Goal: Information Seeking & Learning: Learn about a topic

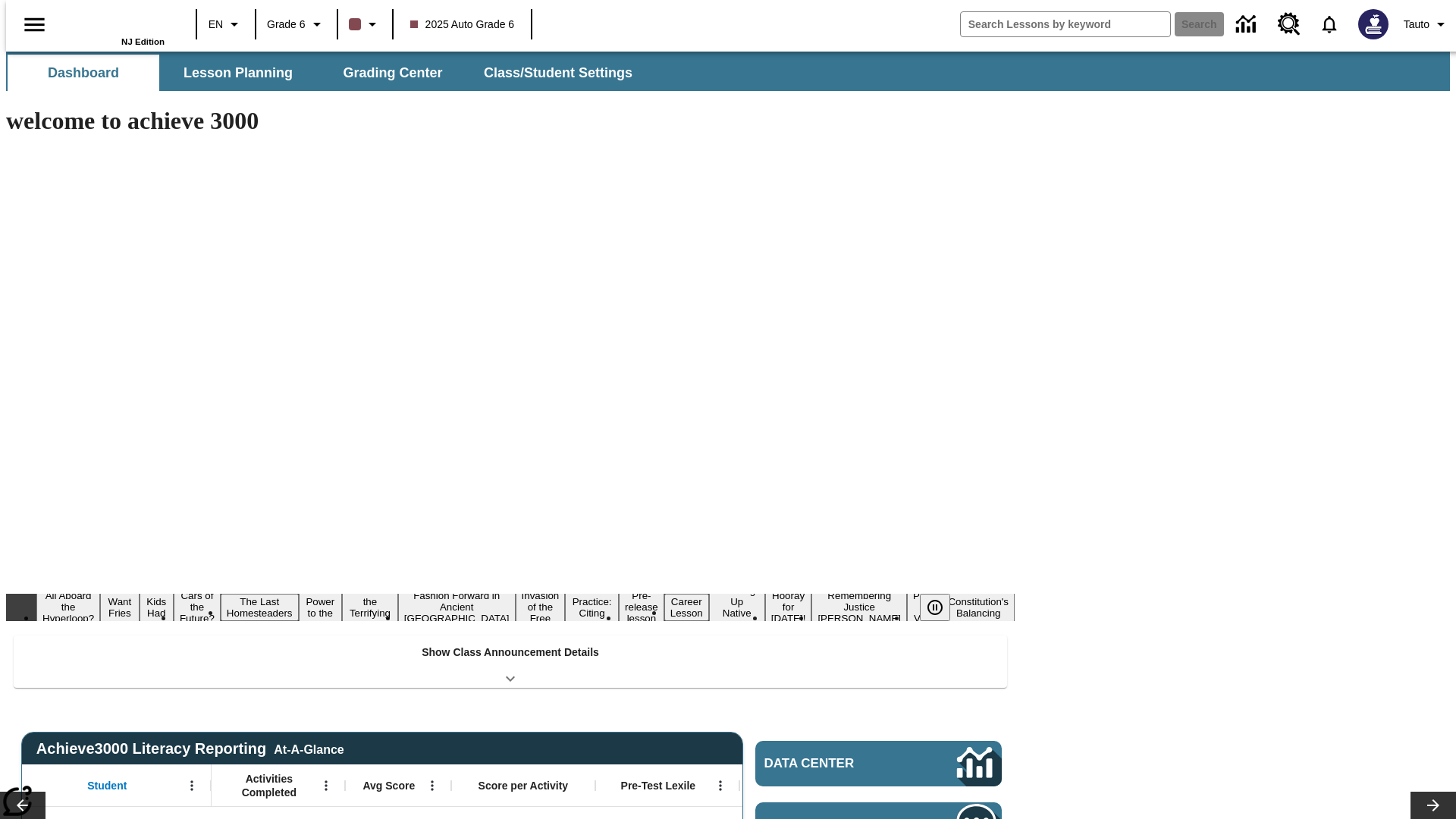
type input "-1"
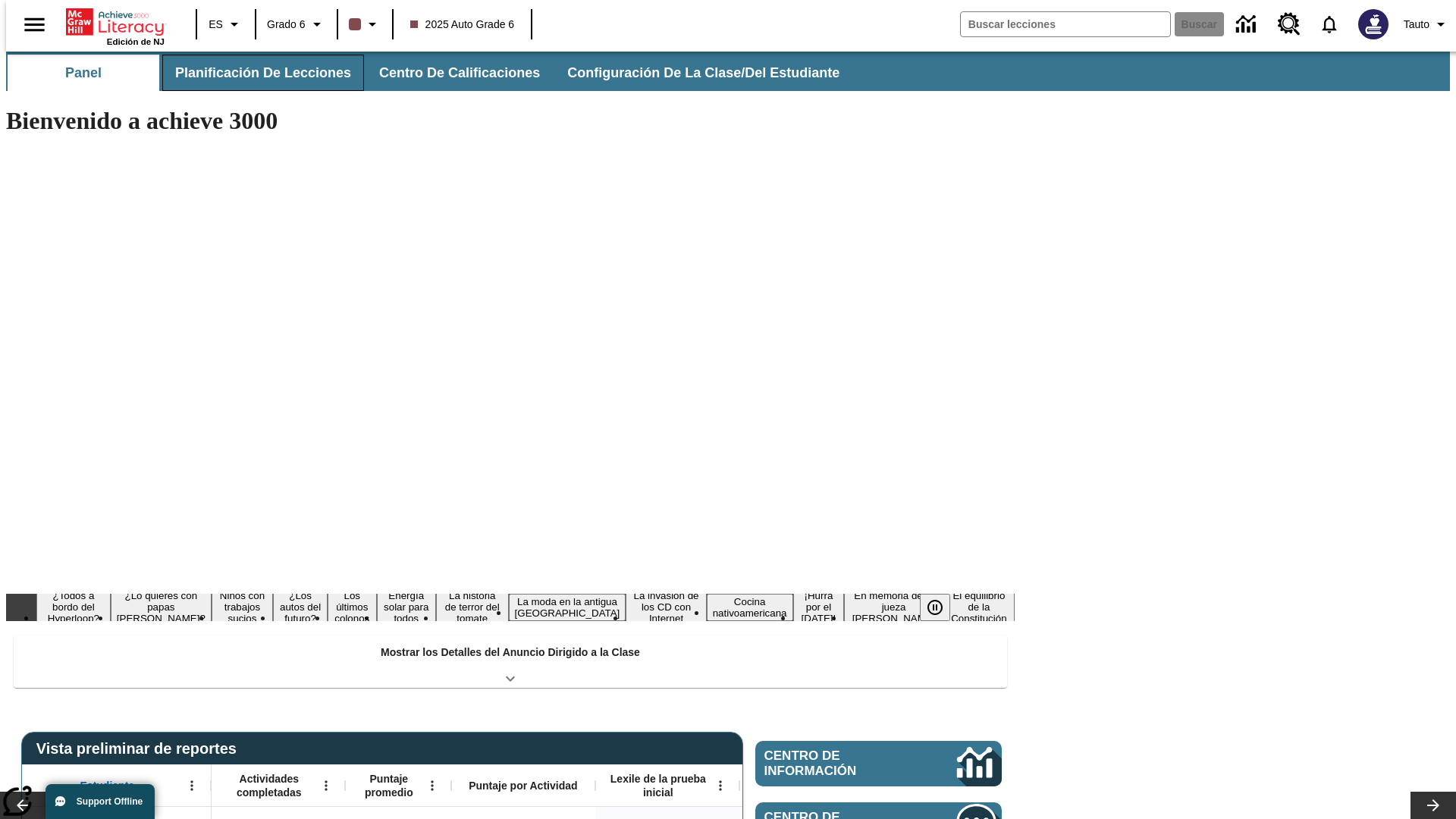
click at [255, 73] on span "Planificación de lecciones" at bounding box center [263, 73] width 176 height 18
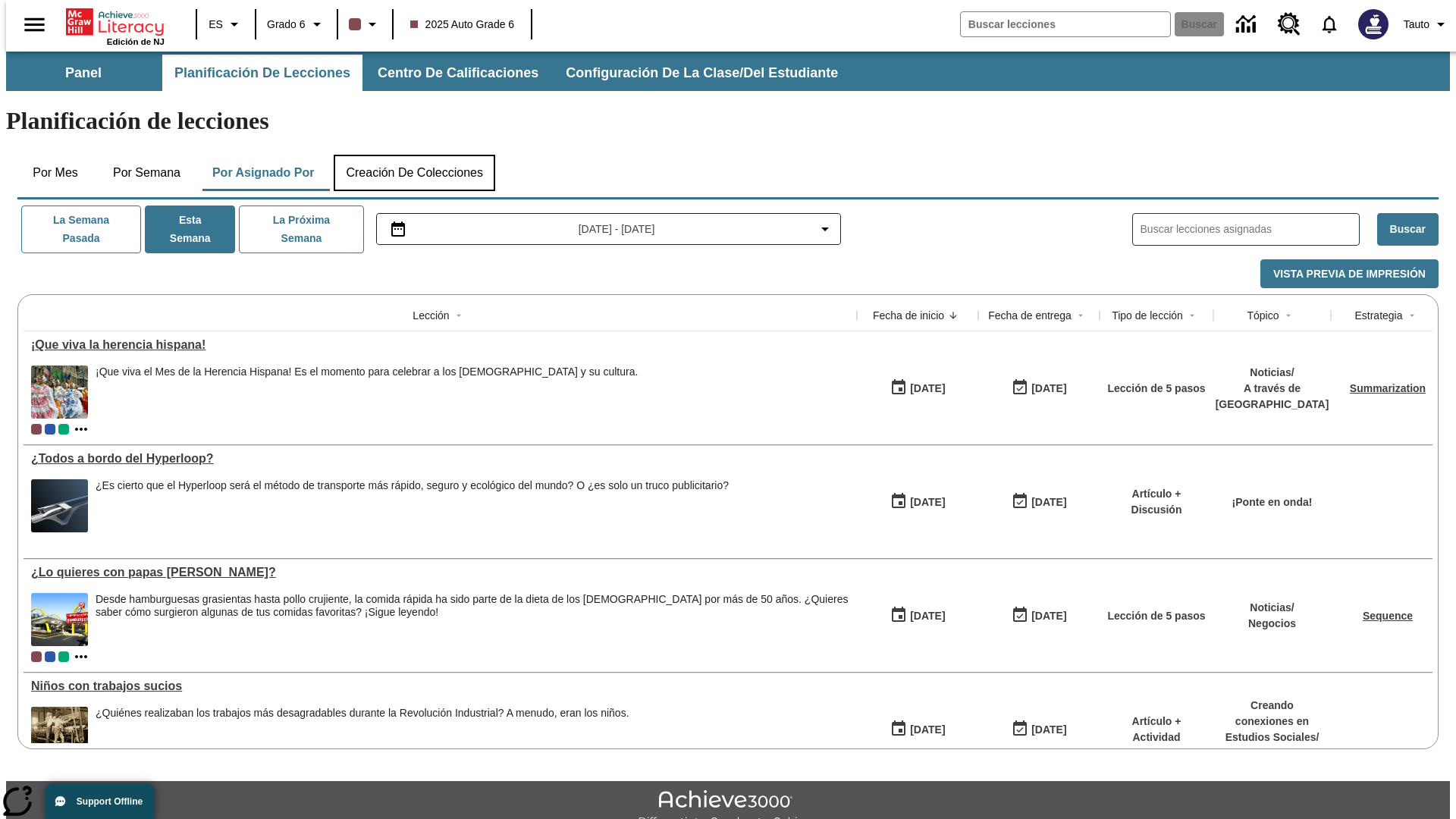
click at [414, 155] on button "Creación de colecciones" at bounding box center [414, 172] width 161 height 36
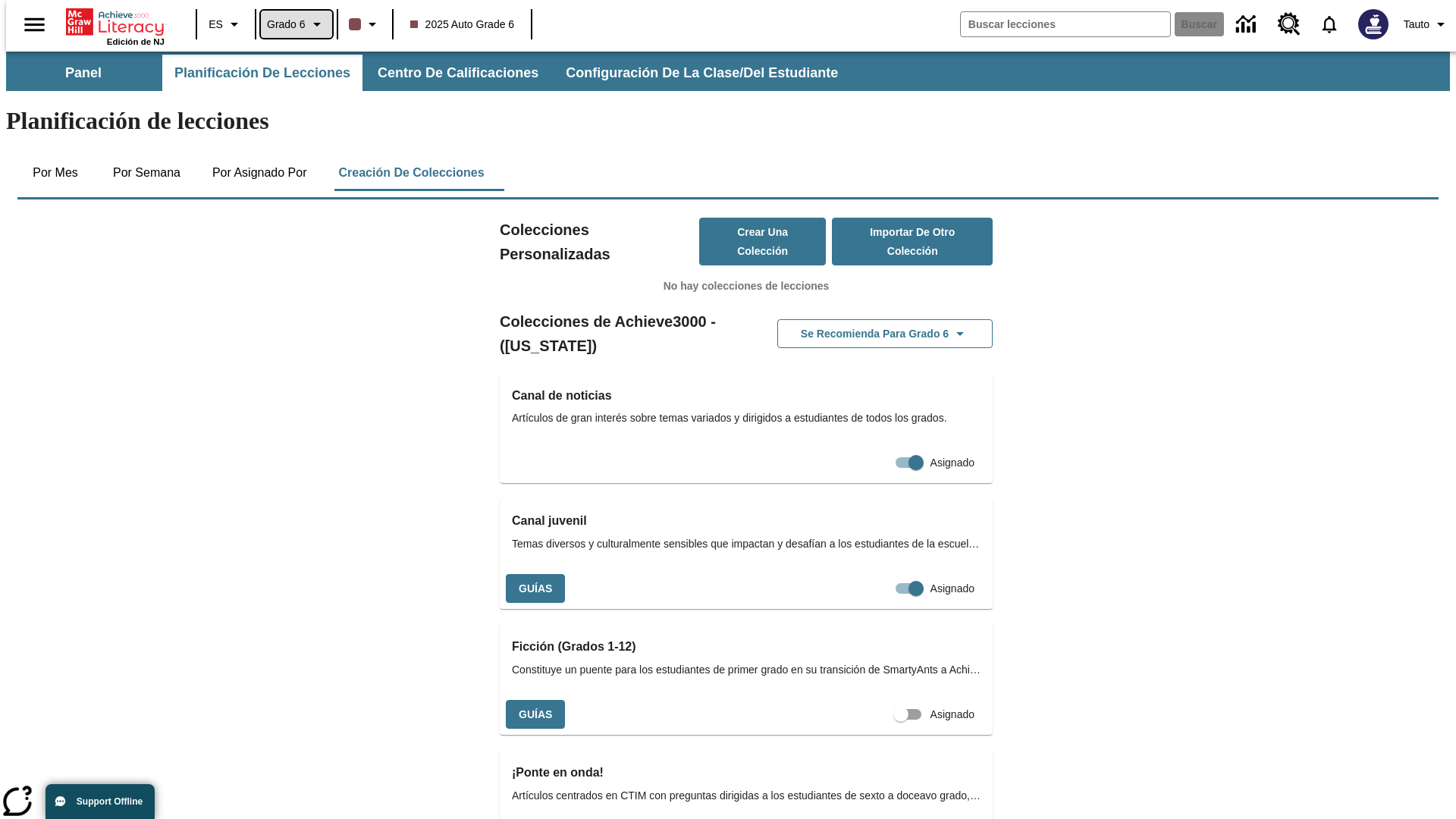
click at [291, 25] on span "Grado 6" at bounding box center [287, 25] width 39 height 16
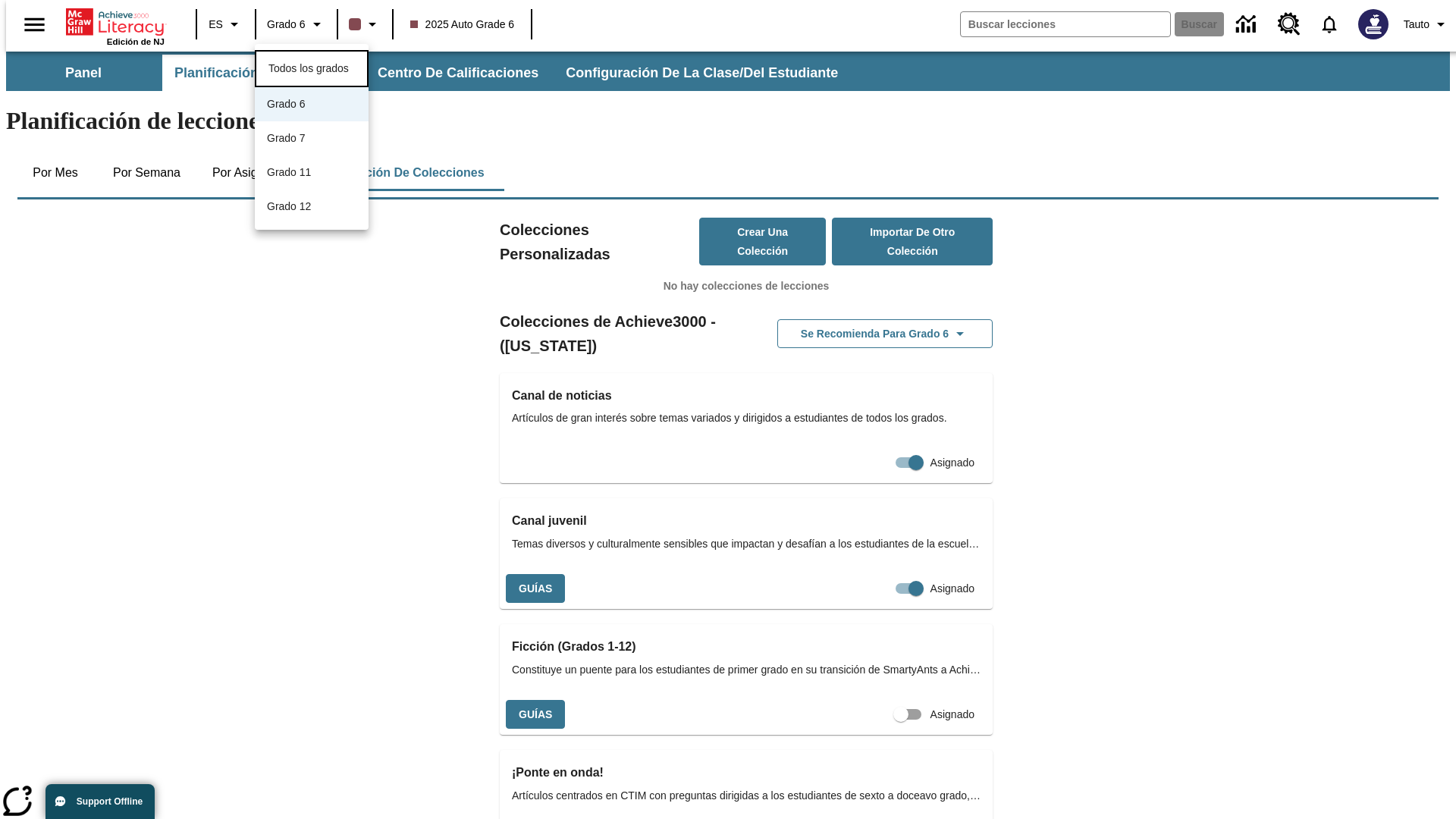
click at [306, 63] on span "Todos los grados" at bounding box center [309, 68] width 80 height 12
